Goal: Navigation & Orientation: Find specific page/section

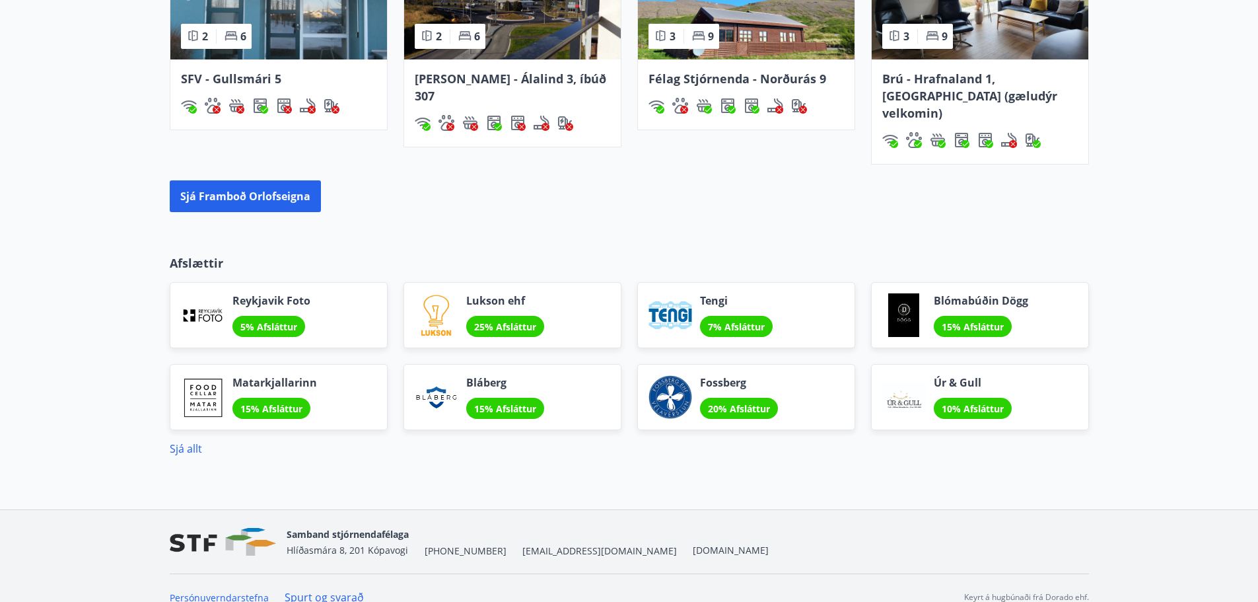
scroll to position [1099, 0]
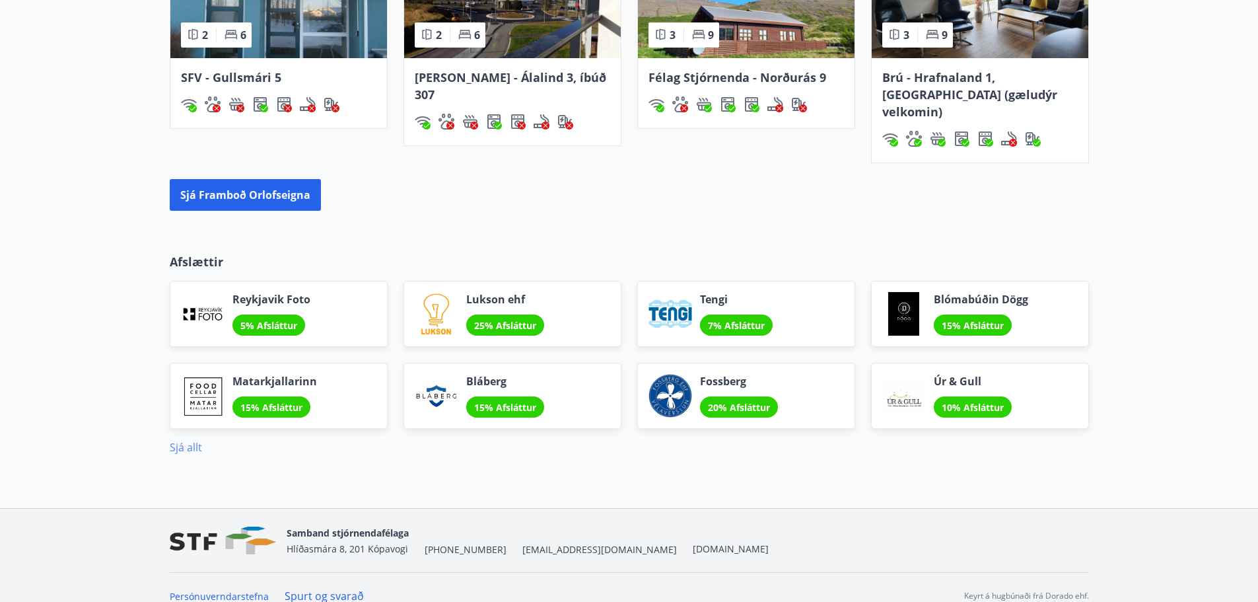
click at [196, 440] on link "Sjá allt" at bounding box center [186, 447] width 32 height 15
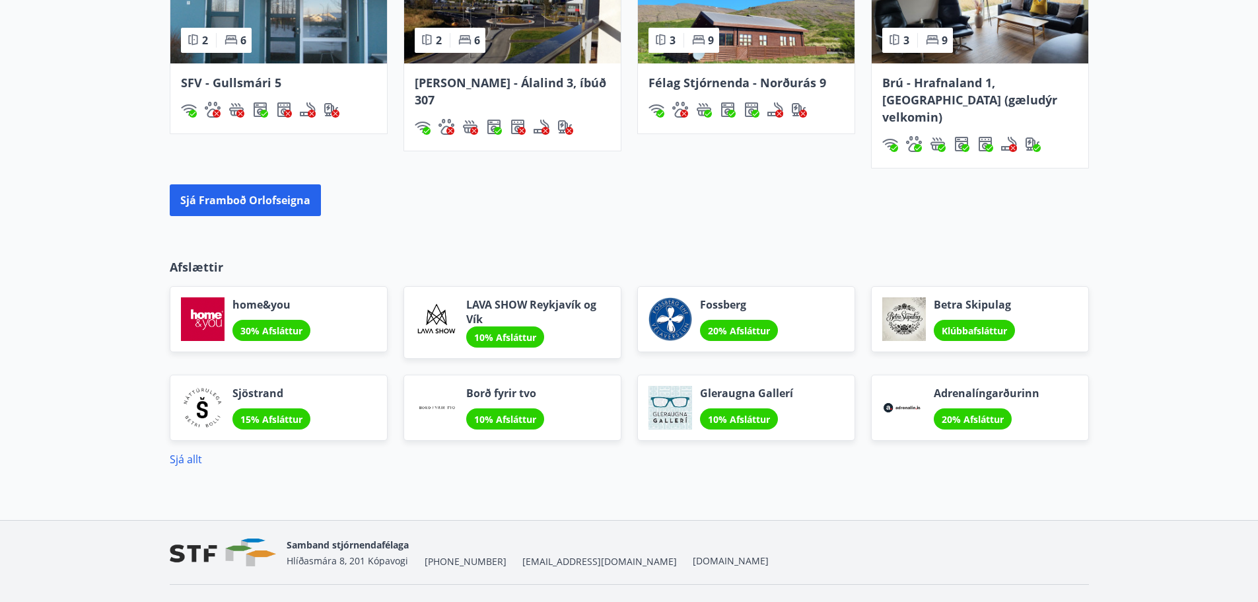
scroll to position [1106, 0]
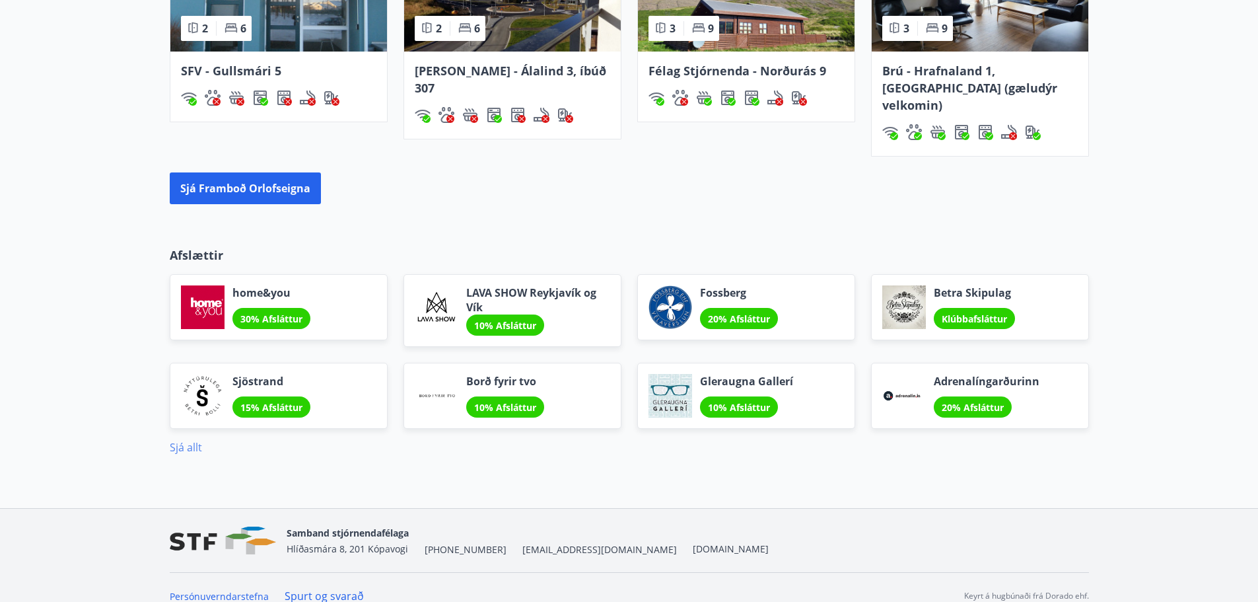
click at [180, 440] on link "Sjá allt" at bounding box center [186, 447] width 32 height 15
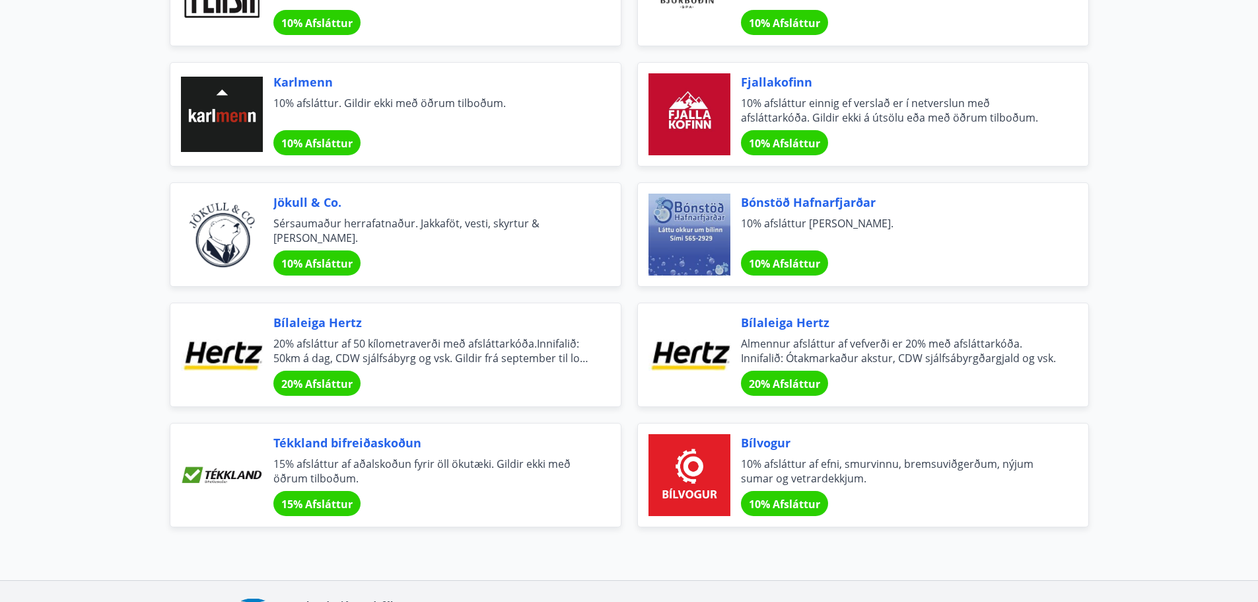
scroll to position [4219, 0]
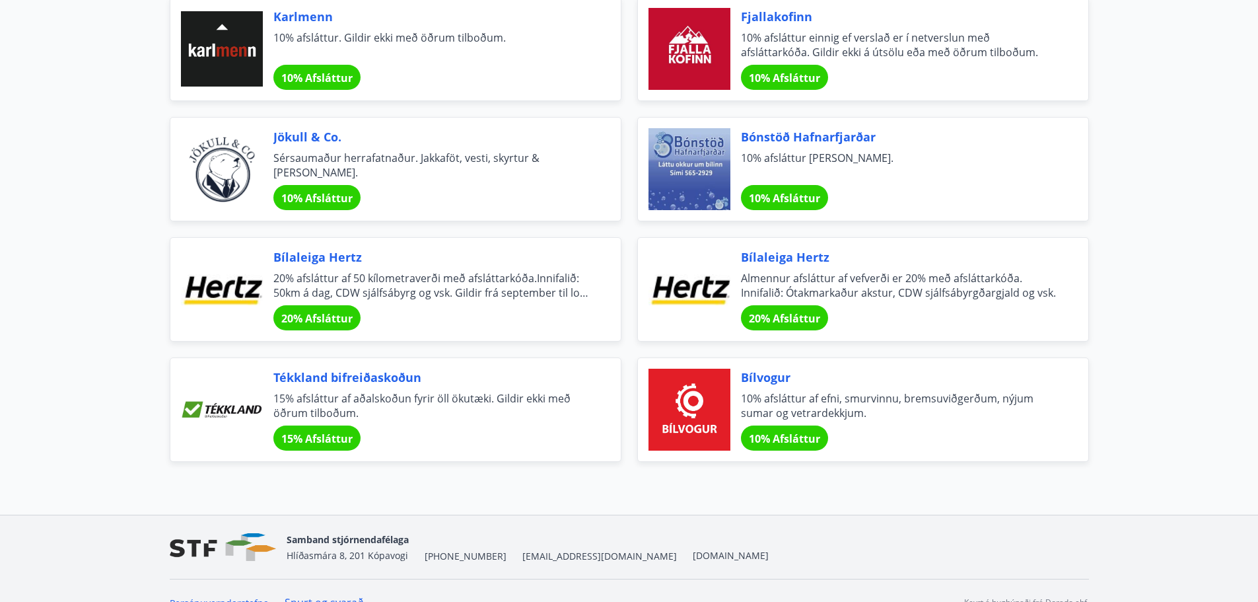
scroll to position [4285, 0]
